Goal: Information Seeking & Learning: Compare options

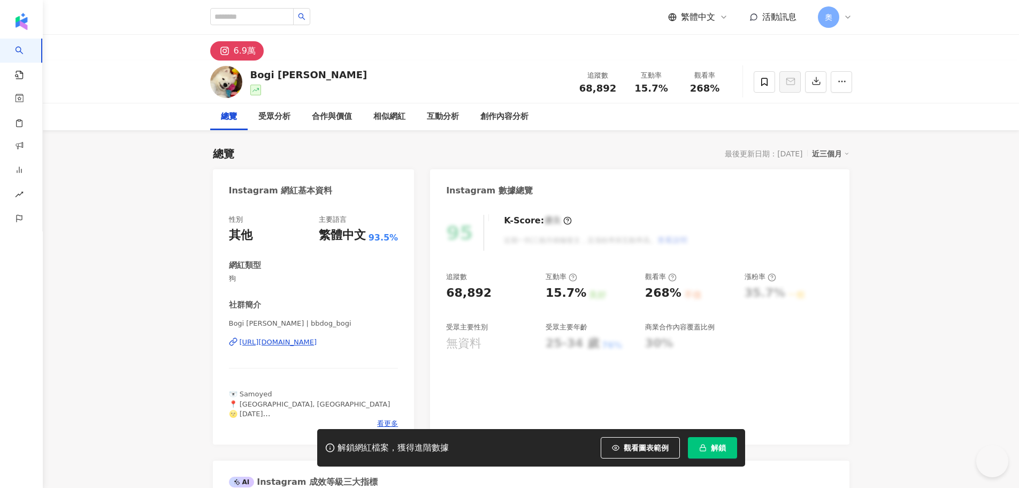
scroll to position [66, 0]
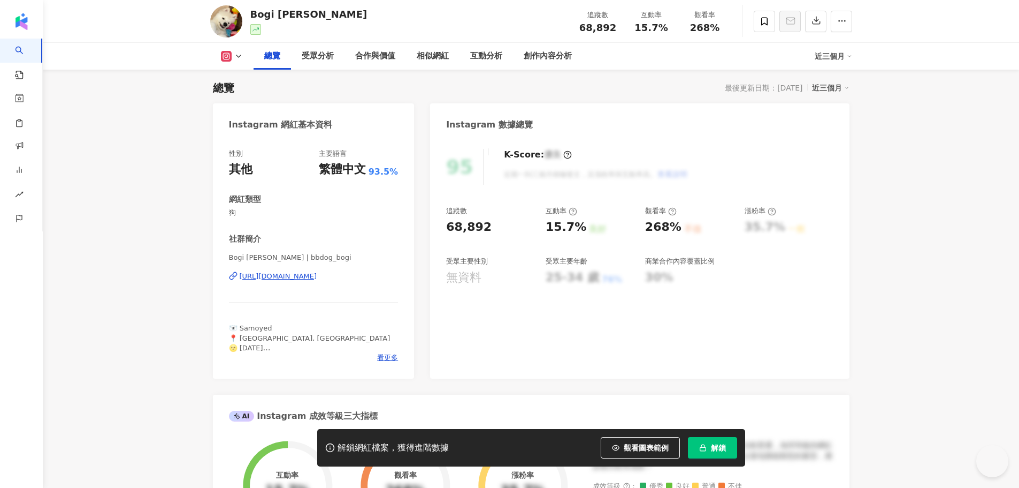
click at [724, 453] on button "解鎖" at bounding box center [712, 447] width 49 height 21
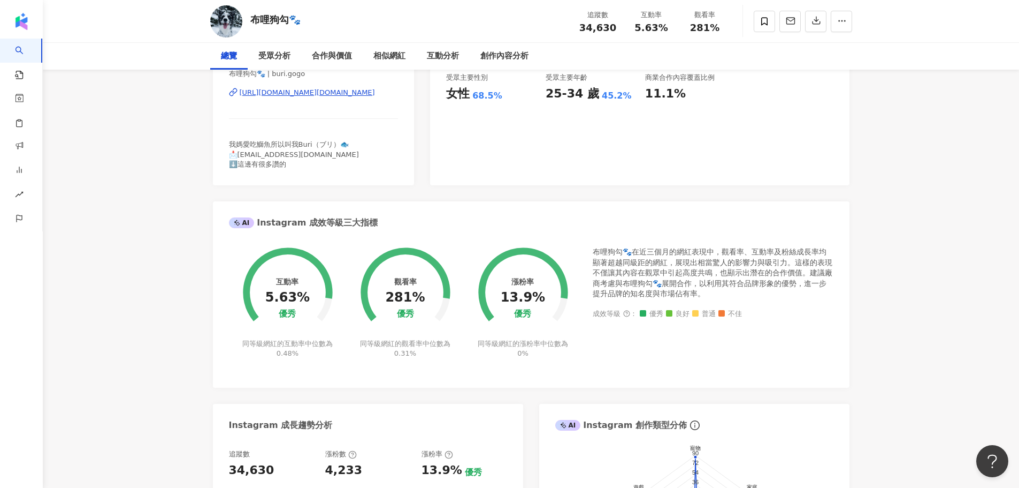
scroll to position [201, 0]
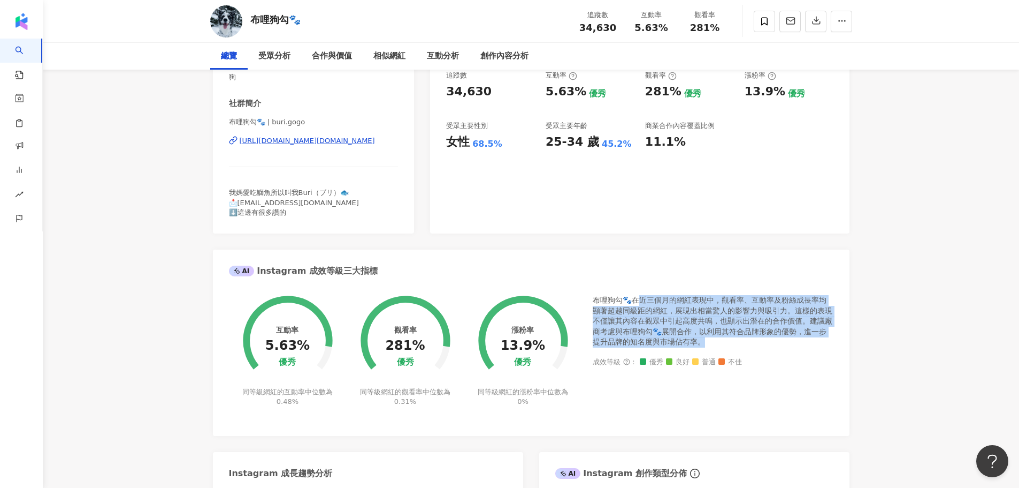
drag, startPoint x: 643, startPoint y: 300, endPoint x: 702, endPoint y: 340, distance: 70.9
click at [702, 340] on div "布哩狗勾🐾在近三個月的網紅表現中，觀看率、互動率及粉絲成長率均顯著超越同級距的網紅，展現出相當驚人的影響力與吸引力。這樣的表現不僅讓其內容在觀眾中引起高度共鳴…" at bounding box center [713, 321] width 241 height 52
copy div "三個月的網紅表現中，觀看率、互動率及粉絲成長率均顯著超越同級距的網紅，展現出相當驚人的影響力與吸引力。這樣的表現不僅讓其內容在觀眾中引起高度共鳴，也顯示出潛在…"
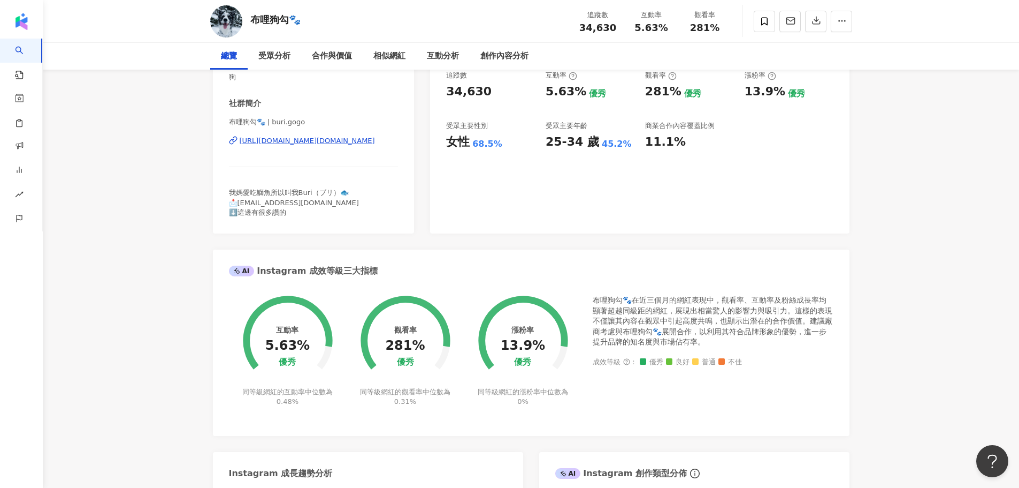
click at [829, 387] on div "布哩狗勾🐾在近三個月的網紅表現中，觀看率、互動率及粉絲成長率均顯著超越同級距的網紅，展現出相當驚人的影響力與吸引力。這樣的表現不僅讓其內容在觀眾中引起高度共鳴…" at bounding box center [713, 357] width 241 height 125
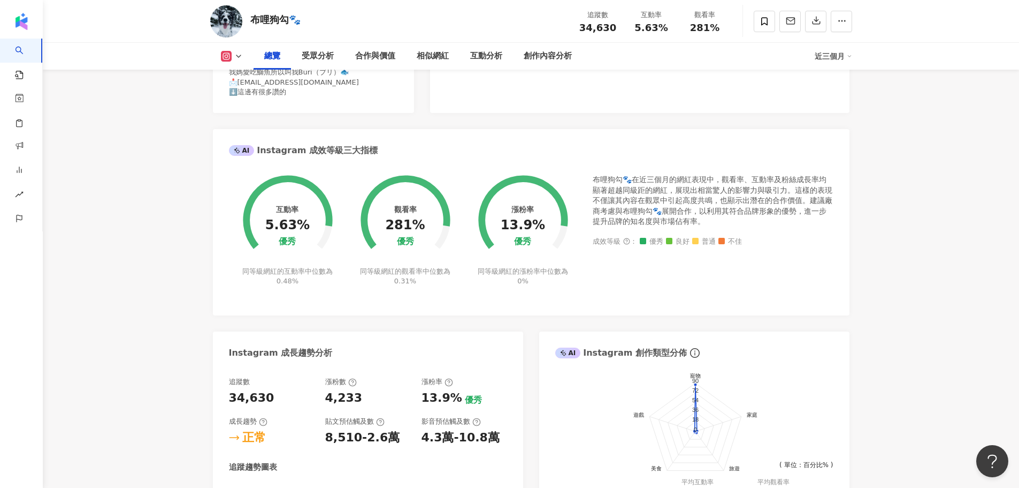
scroll to position [321, 0]
click at [316, 58] on div "受眾分析" at bounding box center [318, 56] width 32 height 13
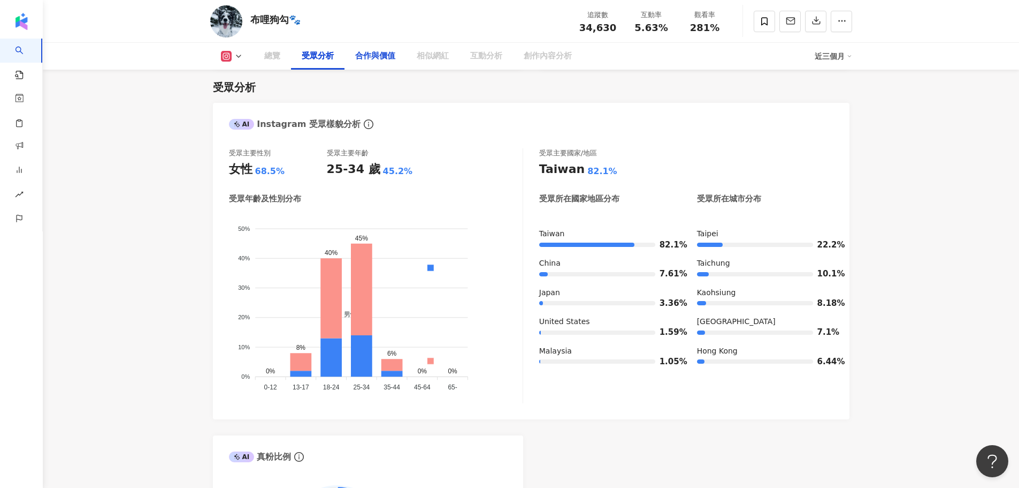
click at [351, 60] on div "合作與價值" at bounding box center [376, 56] width 62 height 27
click at [360, 60] on div "合作與價值" at bounding box center [375, 56] width 40 height 13
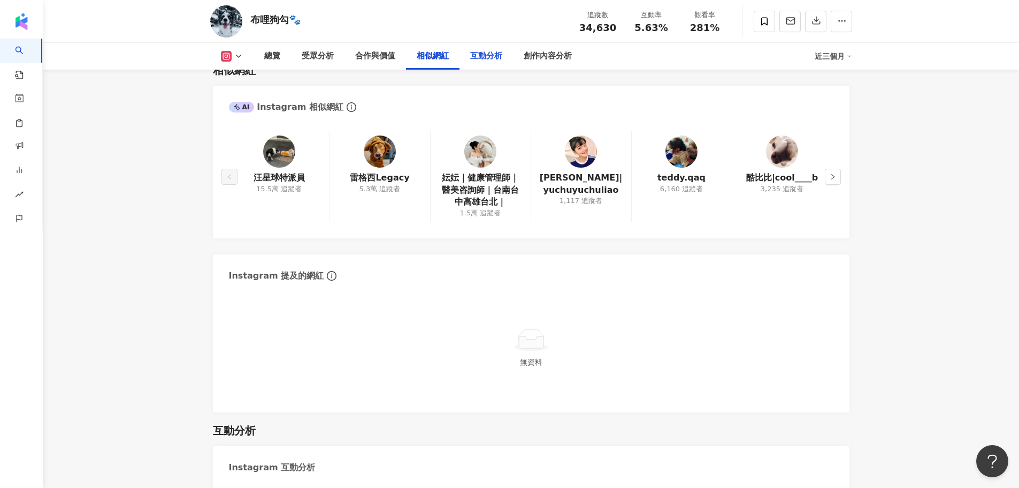
click at [493, 62] on div "互動分析" at bounding box center [486, 56] width 32 height 13
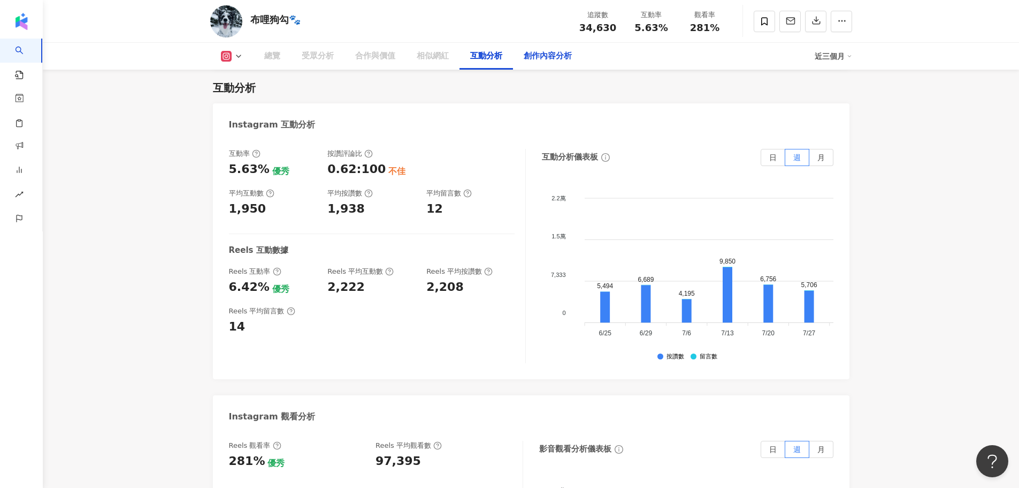
click at [552, 54] on div "創作內容分析" at bounding box center [548, 56] width 48 height 13
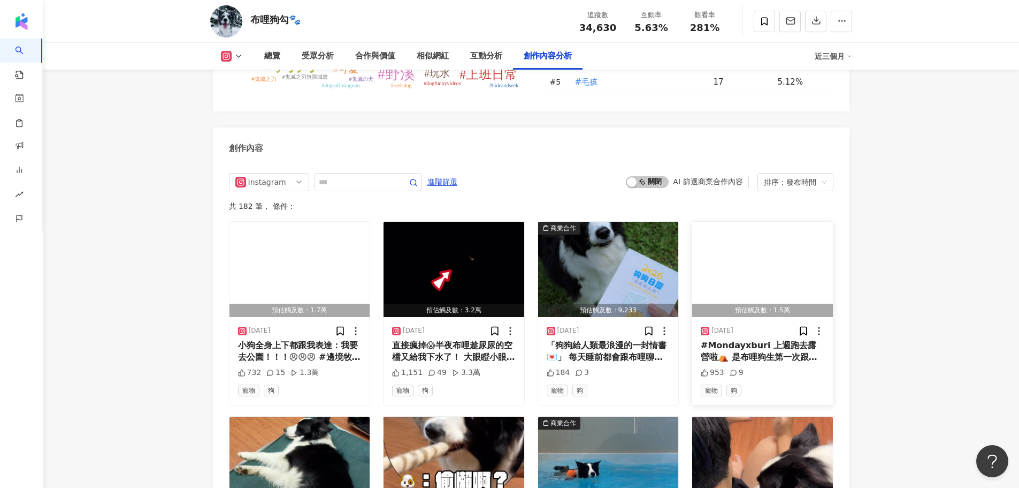
scroll to position [3263, 0]
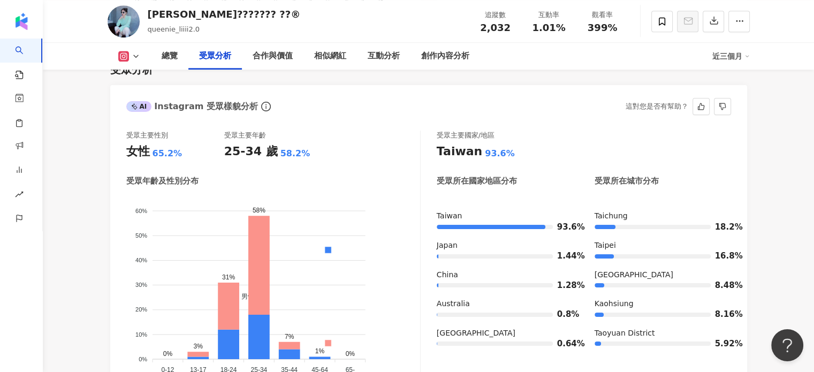
scroll to position [976, 0]
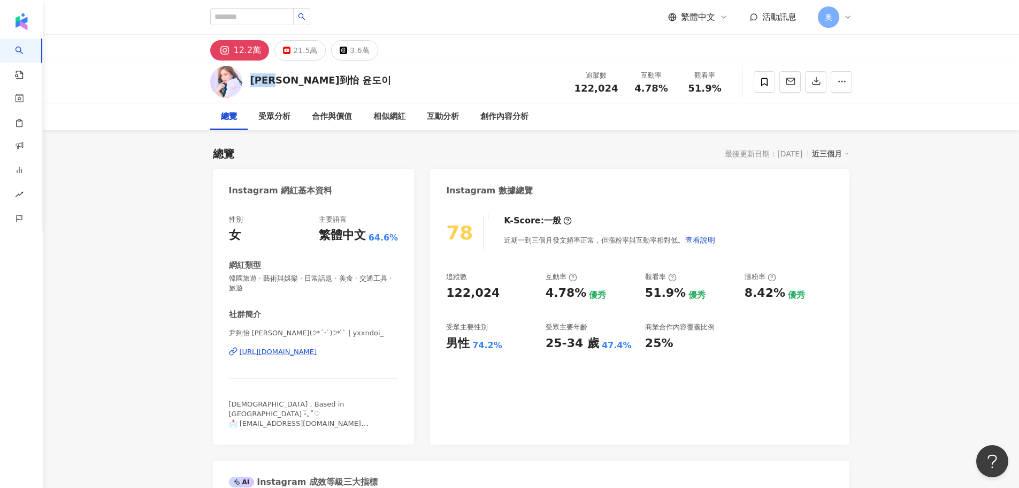
drag, startPoint x: 282, startPoint y: 80, endPoint x: 252, endPoint y: 80, distance: 30.0
click at [252, 80] on div "尹到怡 윤도이" at bounding box center [320, 79] width 141 height 13
copy div "尹到怡"
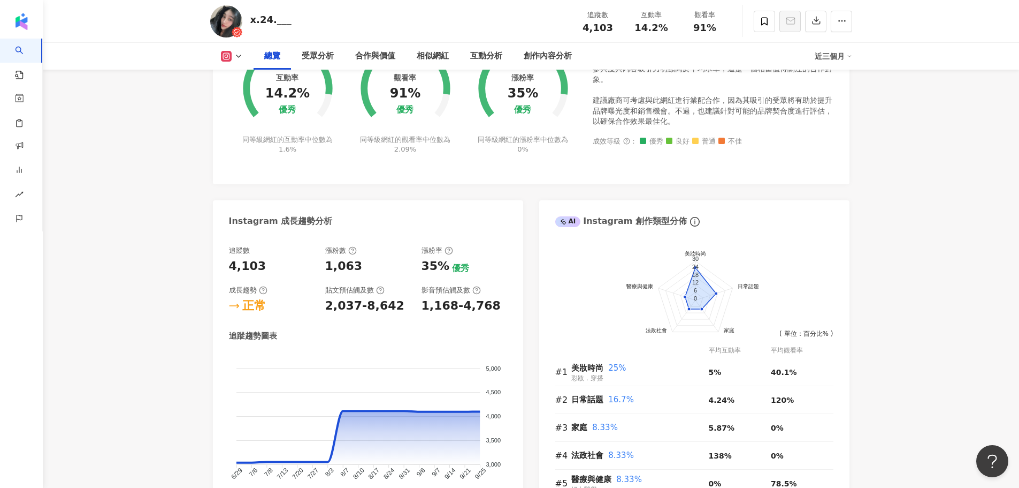
scroll to position [922, 0]
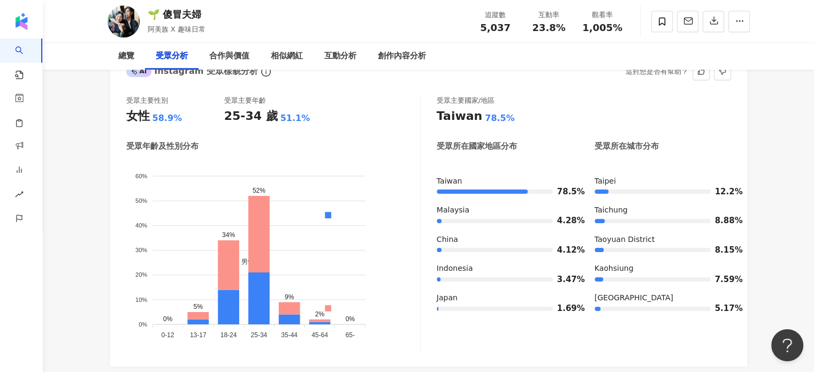
scroll to position [950, 0]
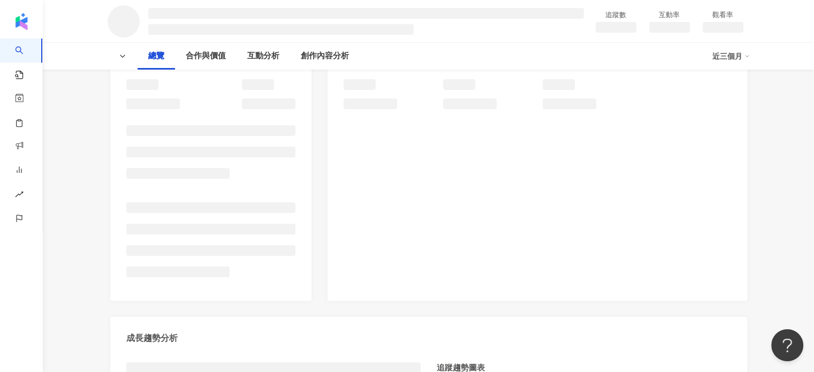
scroll to position [161, 0]
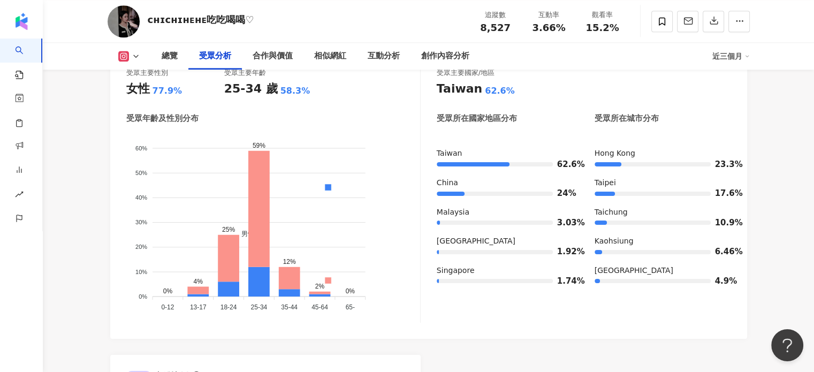
scroll to position [961, 0]
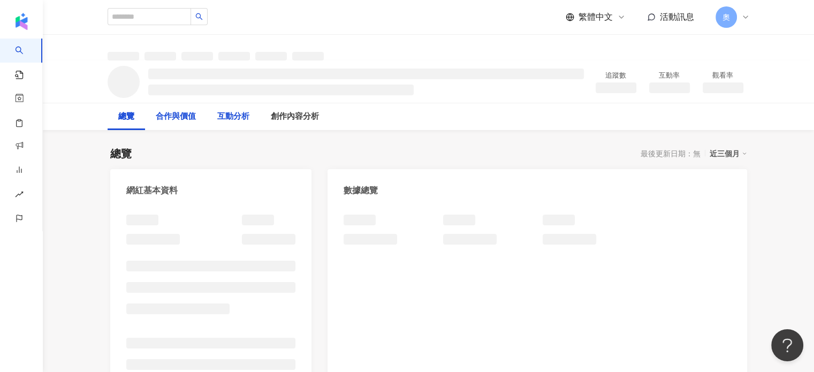
click at [196, 121] on div "合作與價值" at bounding box center [176, 116] width 40 height 13
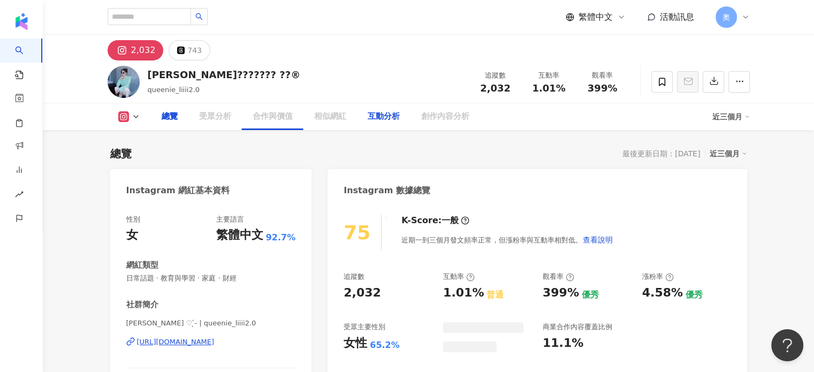
scroll to position [66, 0]
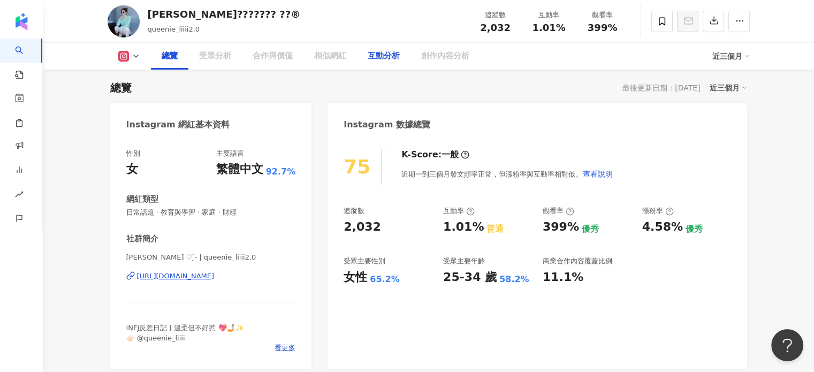
click at [383, 56] on div "互動分析" at bounding box center [384, 56] width 32 height 13
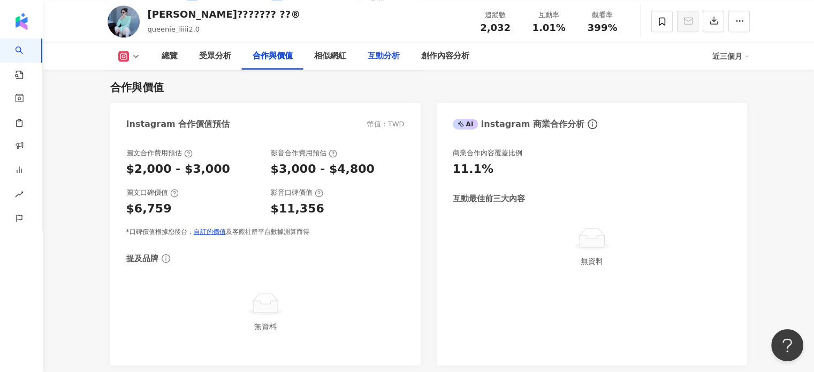
click at [383, 56] on div "互動分析" at bounding box center [384, 56] width 32 height 13
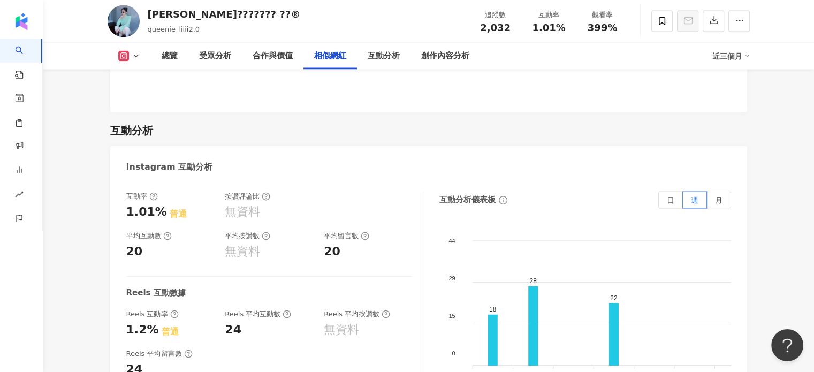
scroll to position [1989, 0]
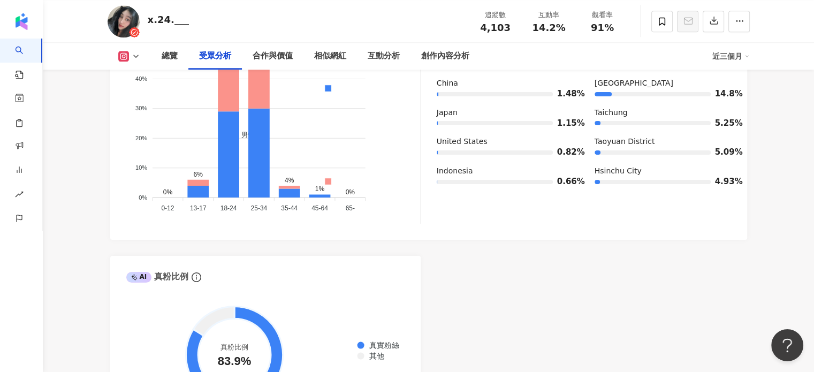
scroll to position [903, 0]
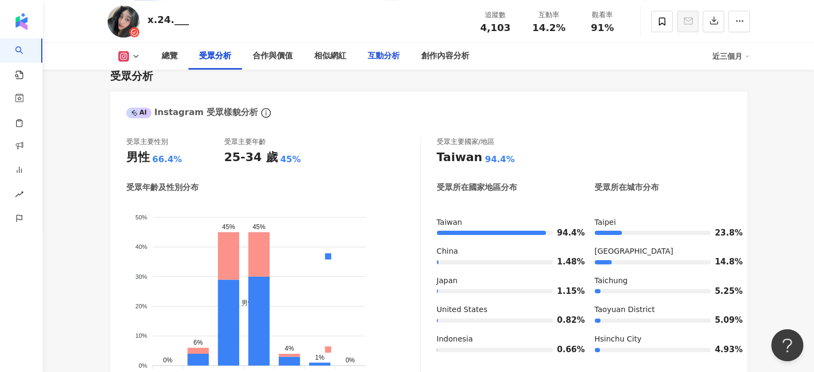
click at [375, 51] on div "互動分析" at bounding box center [384, 56] width 32 height 13
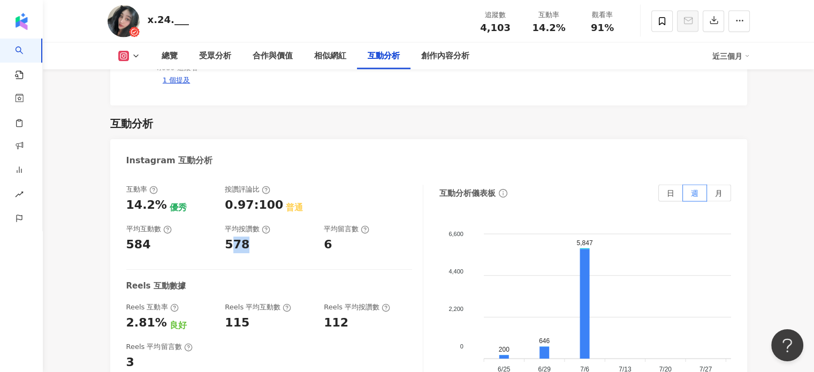
drag, startPoint x: 241, startPoint y: 210, endPoint x: 230, endPoint y: 210, distance: 11.2
click at [230, 237] on div "578" at bounding box center [237, 245] width 25 height 17
click at [263, 237] on div "578" at bounding box center [269, 245] width 88 height 17
click at [340, 64] on div "相似網紅" at bounding box center [330, 56] width 54 height 27
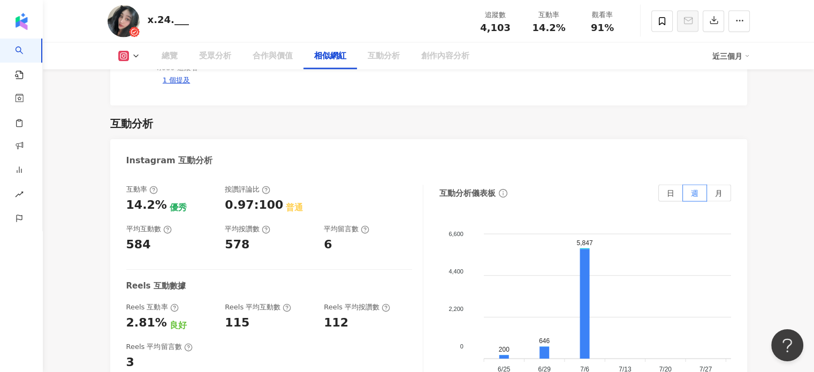
scroll to position [1730, 0]
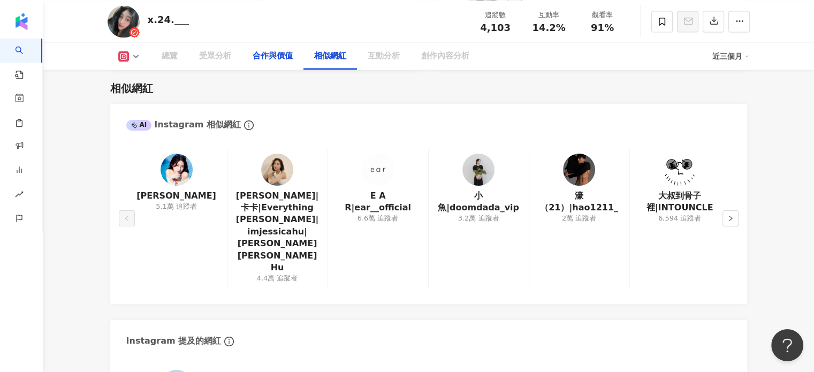
click at [275, 54] on div "合作與價值" at bounding box center [273, 56] width 40 height 13
click at [370, 55] on div "互動分析" at bounding box center [384, 56] width 32 height 13
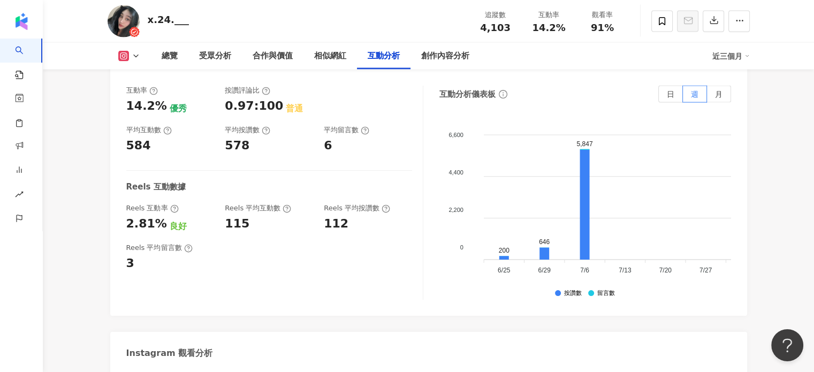
scroll to position [2085, 0]
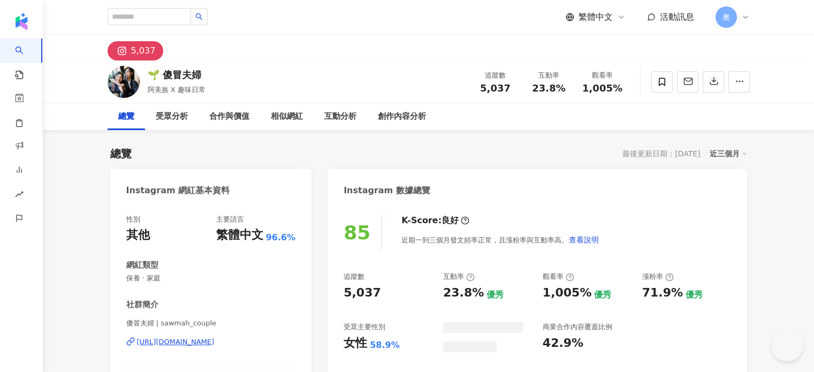
click at [292, 318] on div "傻冒夫婦 | sawmah_couple [URL][DOMAIN_NAME]" at bounding box center [211, 349] width 170 height 63
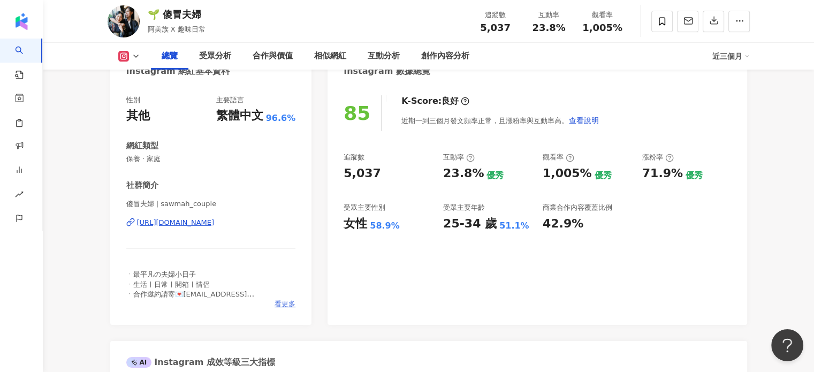
click at [285, 306] on span "看更多" at bounding box center [285, 304] width 21 height 10
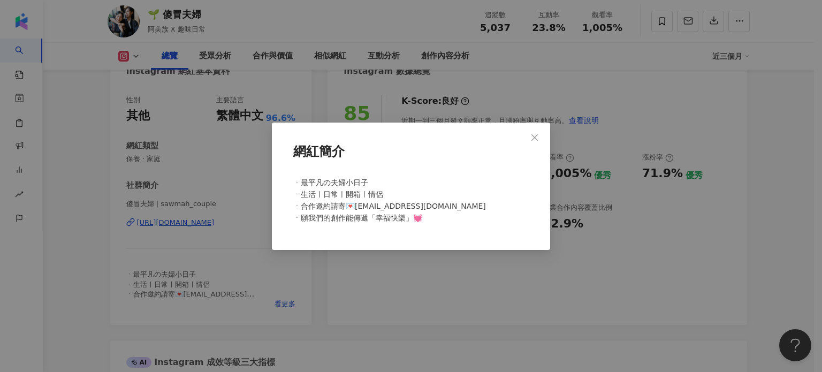
click at [396, 284] on div "網紅簡介 ㆍ最平凡の夫婦小日子 ㆍ生活ㅣ日常ㅣ開箱ㅣ情侶 ㆍ合作邀約請寄💌milly20682744@gmail.com ㆍ願我們的創作能傳遞「幸福快樂」💓" at bounding box center [411, 186] width 822 height 372
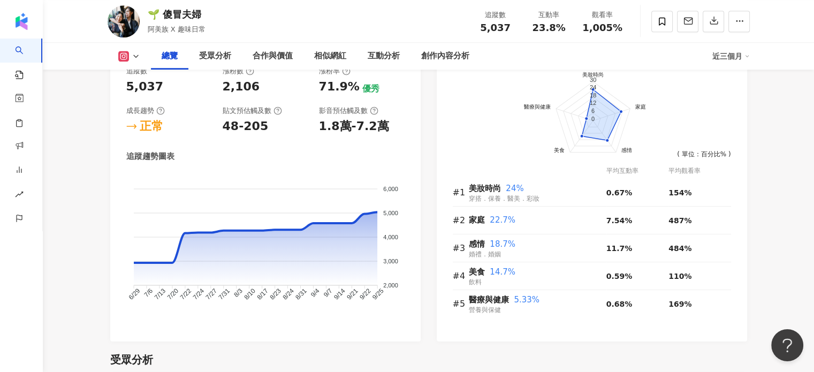
scroll to position [589, 0]
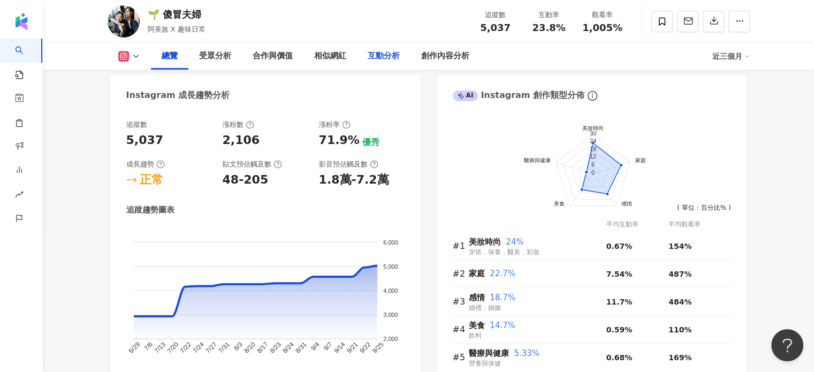
click at [400, 52] on div "互動分析" at bounding box center [384, 56] width 54 height 27
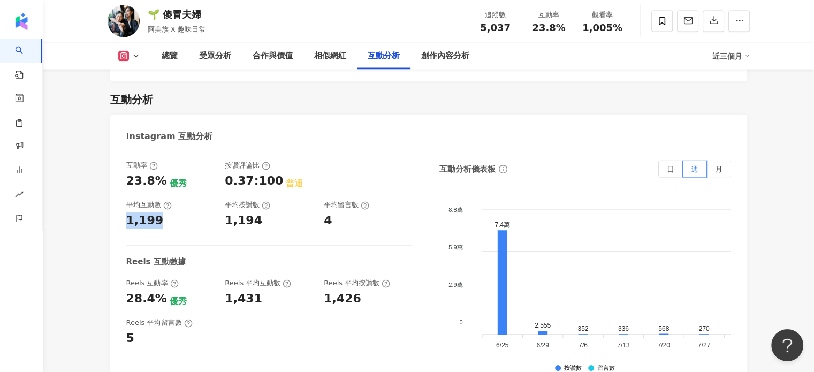
drag, startPoint x: 163, startPoint y: 214, endPoint x: 120, endPoint y: 211, distance: 43.4
click at [120, 211] on div "互動率 23.8% 優秀 按讚評論比 0.37:100 普通 平均互動數 1,199 平均按讚數 1,194 平均留言數 4 Reels 互動數據 Reels…" at bounding box center [428, 270] width 637 height 241
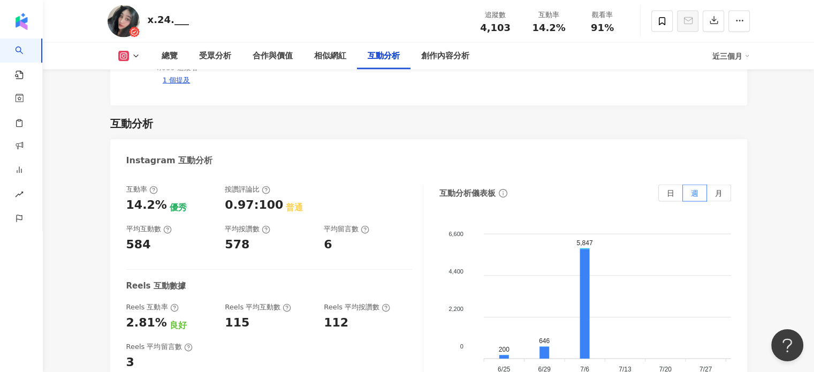
scroll to position [2085, 0]
drag, startPoint x: 122, startPoint y: 171, endPoint x: 166, endPoint y: 171, distance: 44.4
click at [163, 174] on div "互動率 14.2% 優秀 按讚評論比 0.97:100 普通 平均互動數 584 平均按讚數 578 平均留言數 6 Reels 互動數據 Reels 互動率…" at bounding box center [428, 294] width 637 height 241
copy div "14.2%"
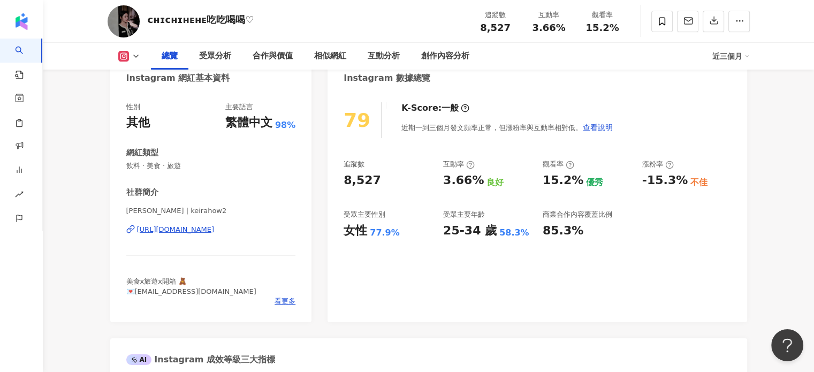
scroll to position [66, 0]
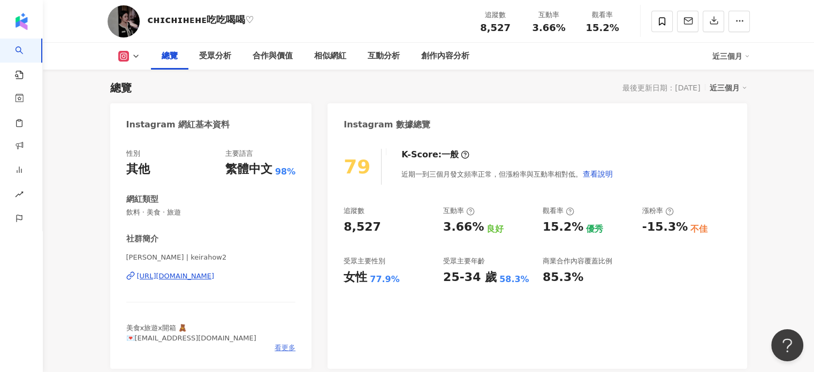
click at [282, 350] on span "看更多" at bounding box center [285, 348] width 21 height 10
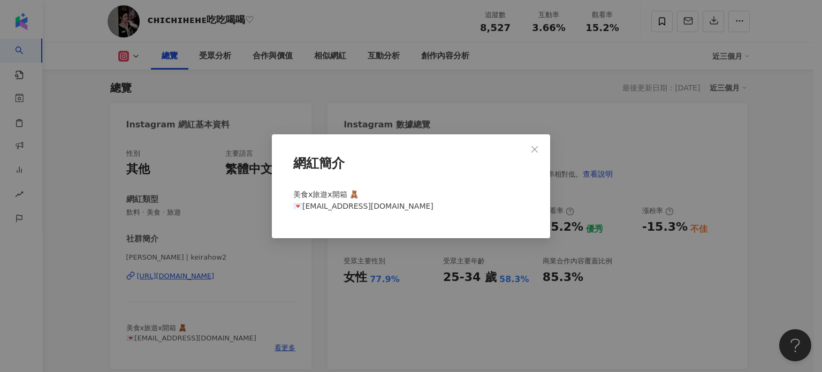
click at [431, 273] on div "網紅簡介 美食x旅遊x開箱 🧸 💌合作邀約keirahow2@gmail.com" at bounding box center [411, 186] width 822 height 372
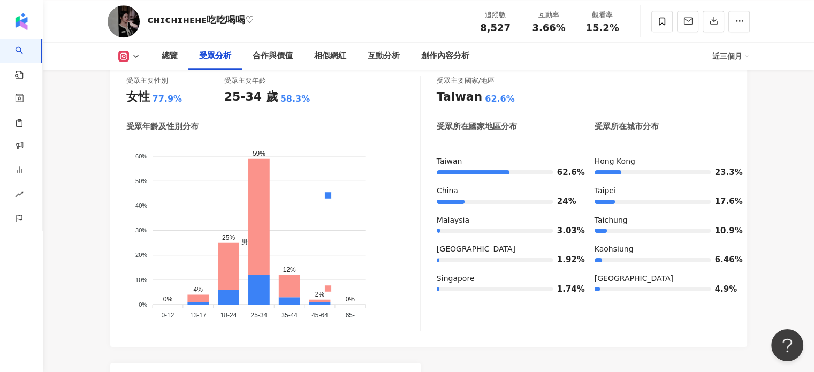
scroll to position [976, 0]
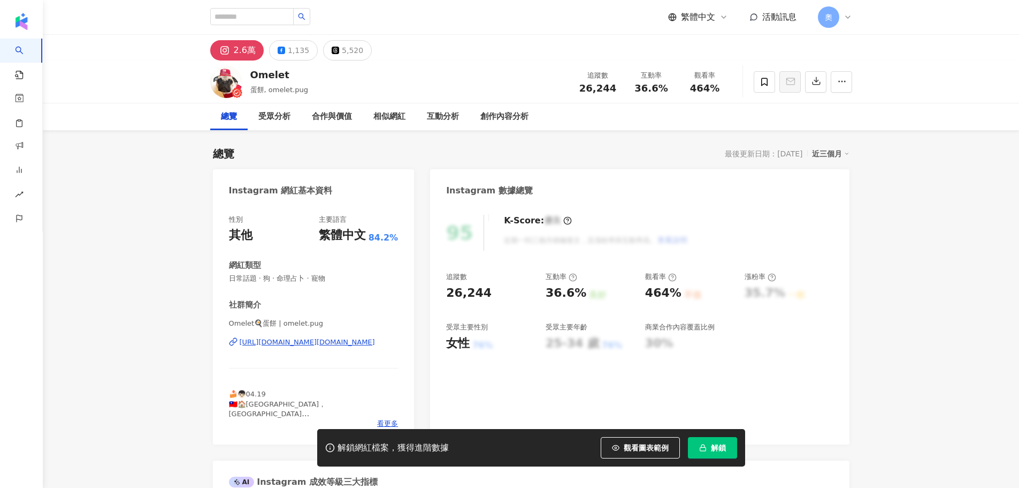
click at [727, 451] on button "解鎖" at bounding box center [712, 447] width 49 height 21
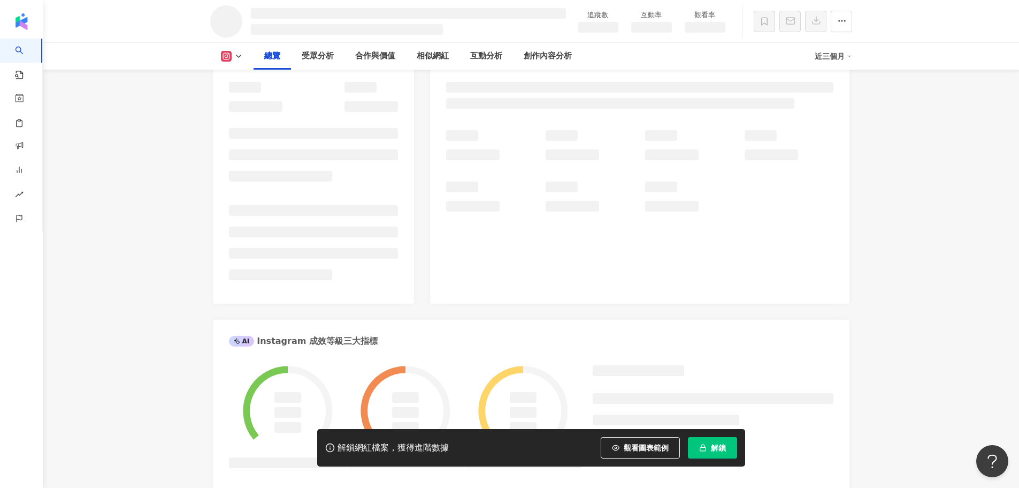
scroll to position [102, 0]
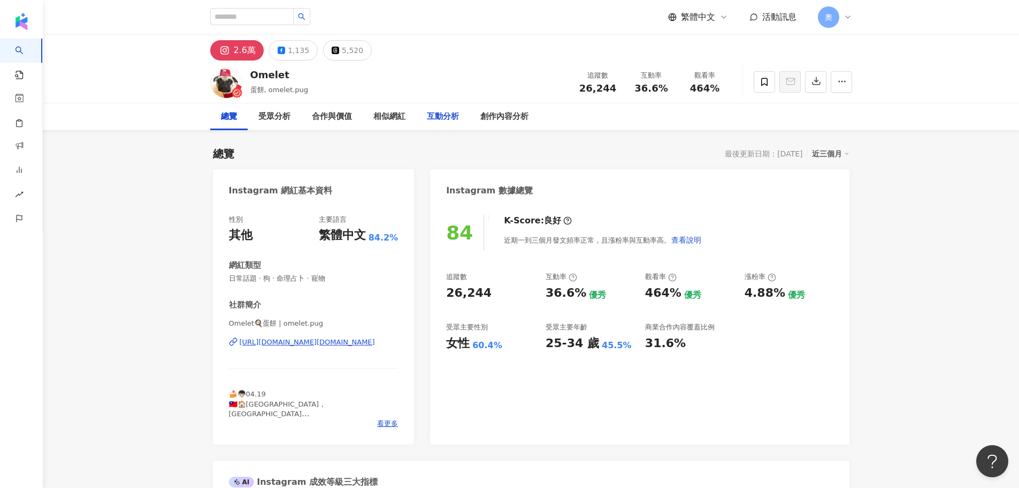
click at [434, 113] on div "互動分析" at bounding box center [443, 116] width 32 height 13
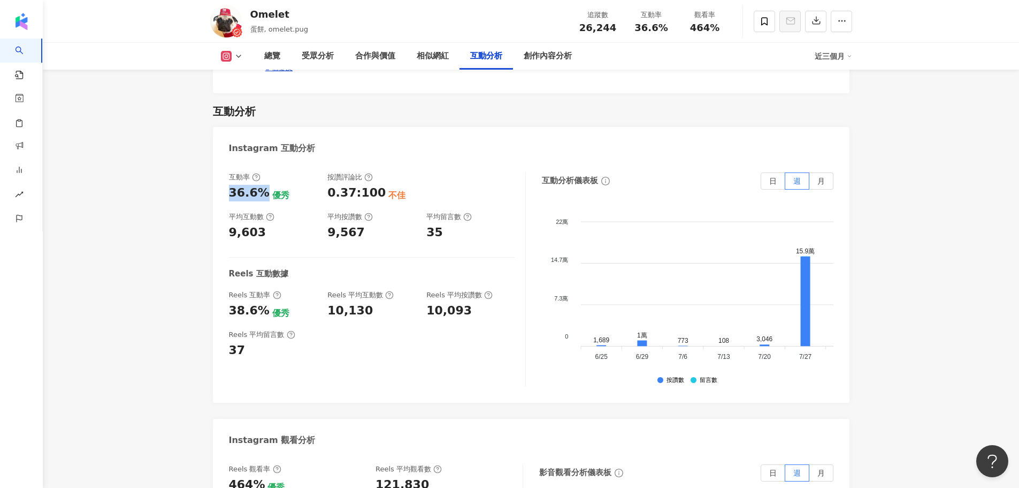
drag, startPoint x: 227, startPoint y: 173, endPoint x: 265, endPoint y: 173, distance: 38.5
click at [265, 173] on div "互動率 36.6% 優秀 按讚評論比 0.37:100 不佳 平均互動數 9,603 平均按讚數 9,567 平均留言數 35 Reels 互動數據 Reel…" at bounding box center [531, 282] width 637 height 241
copy div "36.6%"
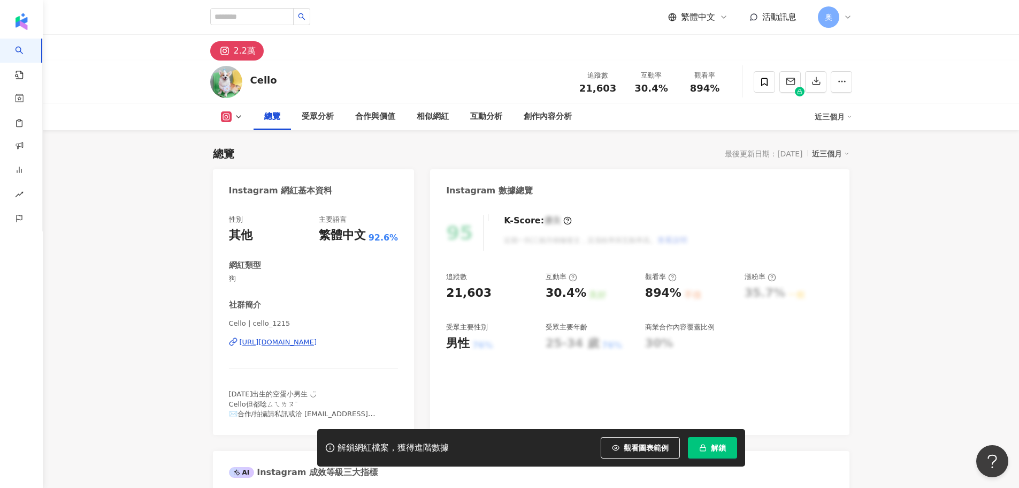
click at [704, 450] on icon "button" at bounding box center [702, 447] width 7 height 7
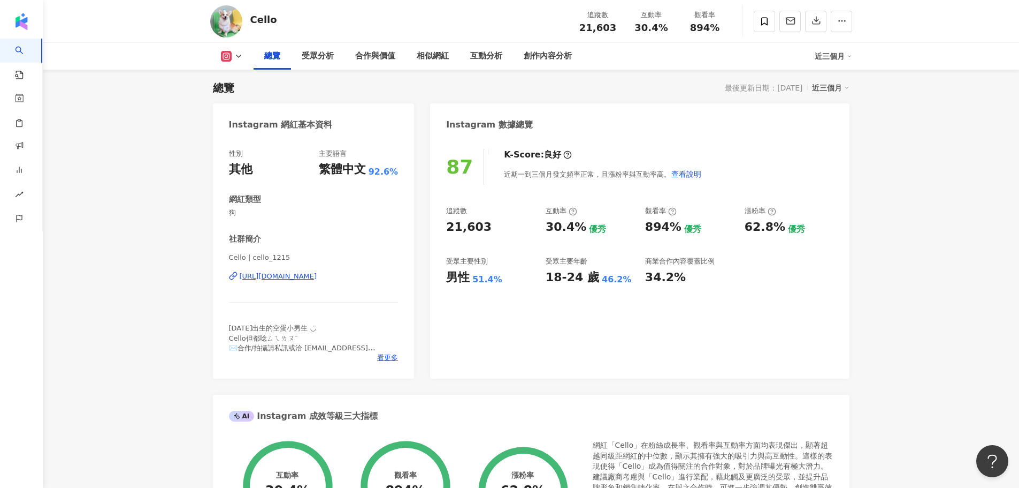
click at [830, 370] on div "87 K-Score : 良好 近期一到三個月發文頻率正常，且漲粉率與互動率高。 查看說明 追蹤數 21,603 互動率 30.4% 優秀 觀看率 894% …" at bounding box center [639, 258] width 419 height 240
click at [473, 59] on div "互動分析" at bounding box center [486, 56] width 32 height 13
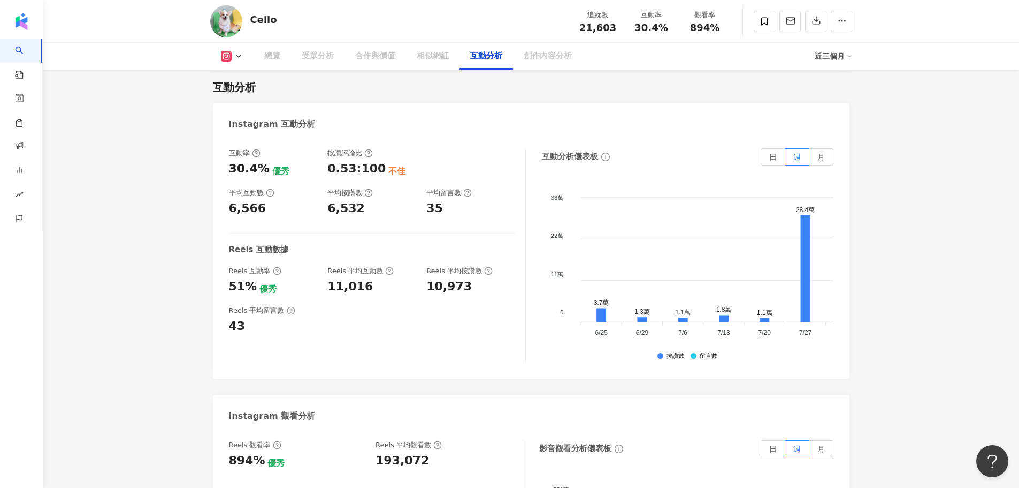
drag, startPoint x: 228, startPoint y: 164, endPoint x: 233, endPoint y: 172, distance: 9.4
click at [257, 168] on div "互動率 30.4% 優秀 按讚評論比 0.53:100 不佳 平均互動數 6,566 平均按讚數 6,532 平均留言數 35 Reels 互動數據 Reel…" at bounding box center [531, 258] width 637 height 241
click at [241, 169] on div "30.4%" at bounding box center [249, 169] width 41 height 17
drag, startPoint x: 227, startPoint y: 169, endPoint x: 260, endPoint y: 169, distance: 32.6
click at [260, 169] on div "互動率 30.4% 優秀 按讚評論比 0.53:100 不佳 平均互動數 6,566 平均按讚數 6,532 平均留言數 35 Reels 互動數據 Reel…" at bounding box center [531, 258] width 637 height 241
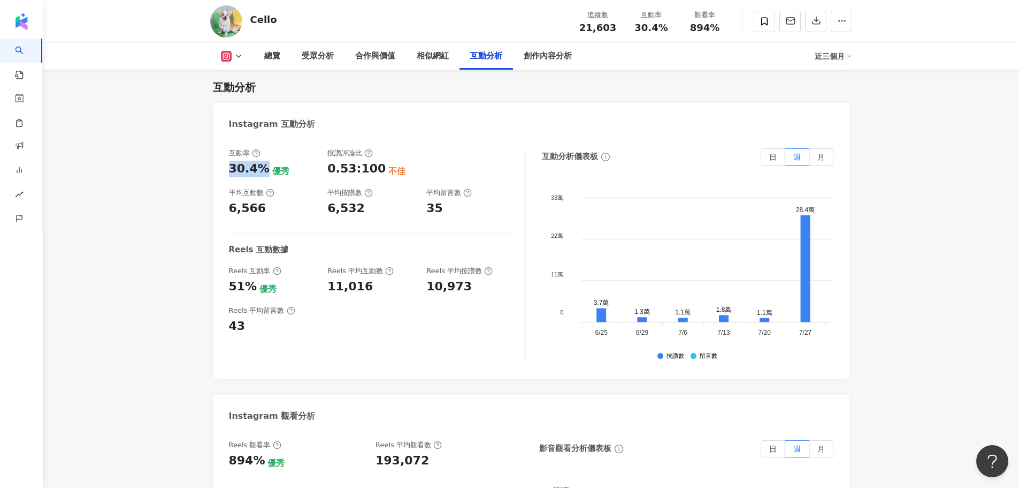
copy div "30.4%"
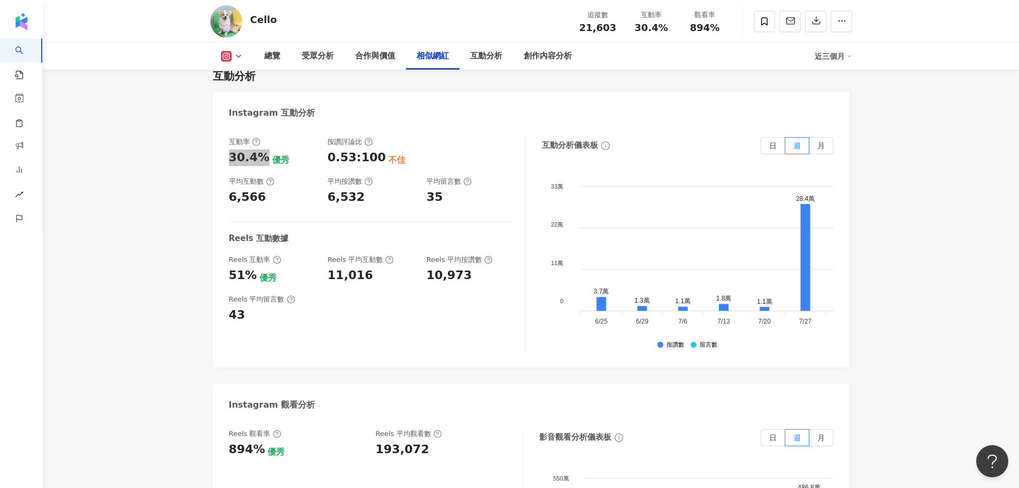
scroll to position [1981, 0]
